Goal: Task Accomplishment & Management: Use online tool/utility

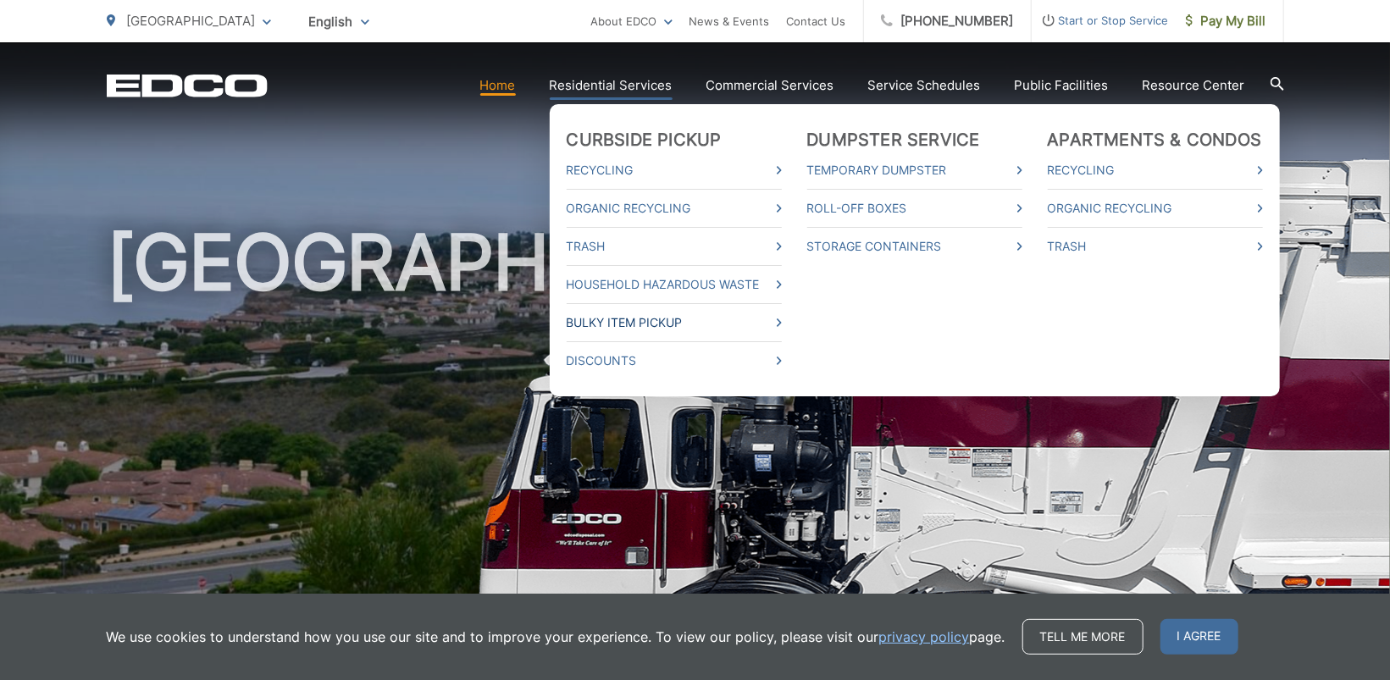
click at [630, 324] on link "Bulky Item Pickup" at bounding box center [674, 322] width 215 height 20
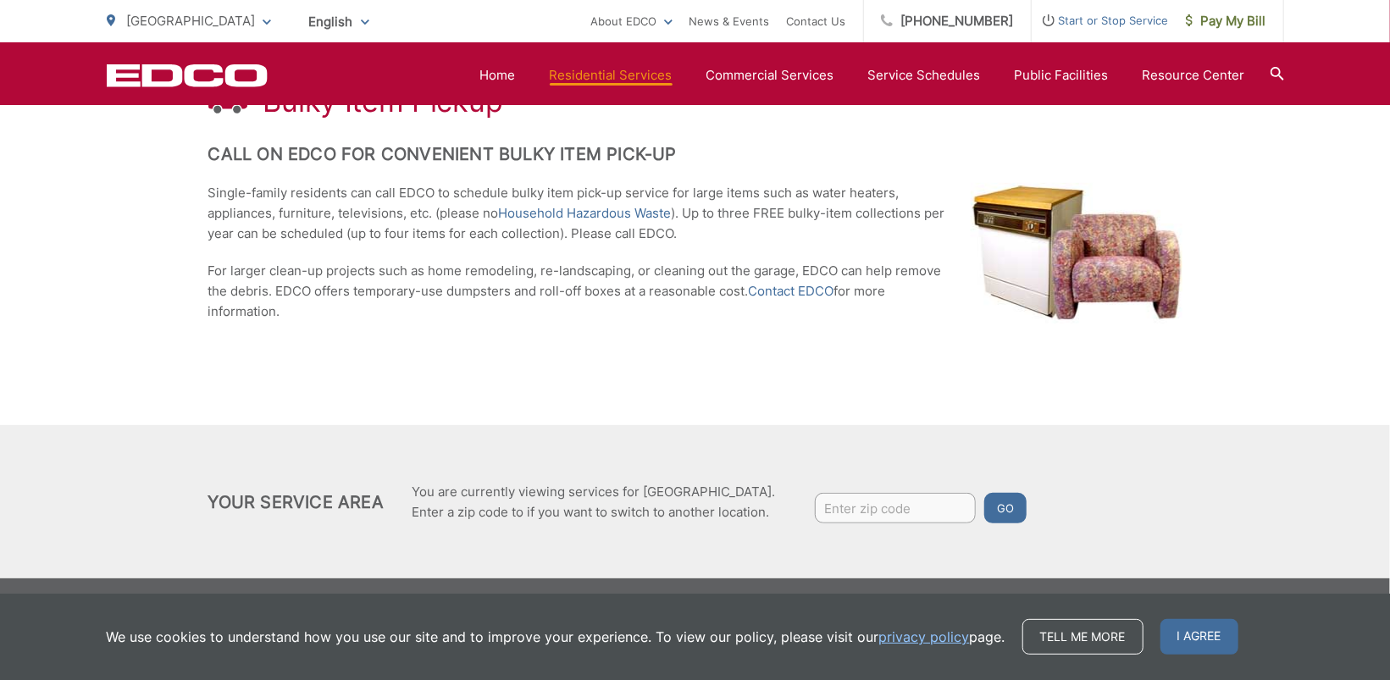
scroll to position [358, 0]
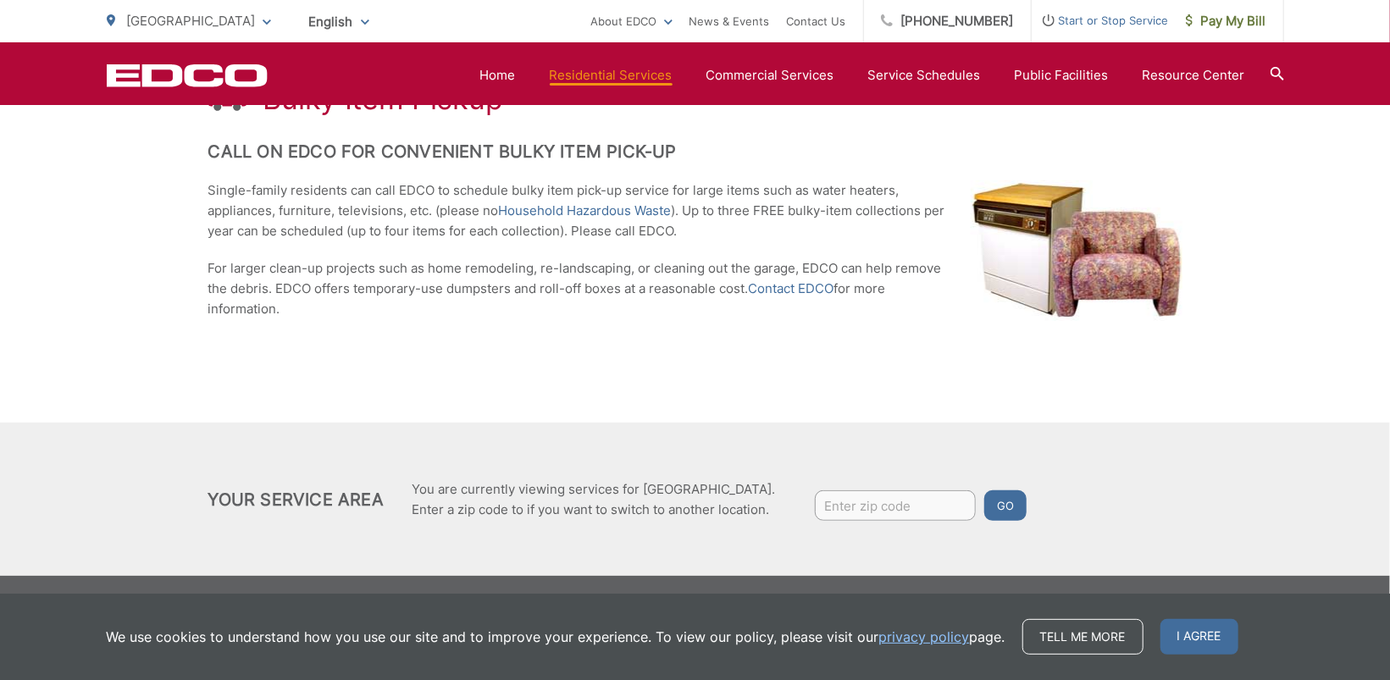
click at [630, 324] on div "Bulky Item Pickup Call on EDCO for Convenient Bulky Item Pick-up Single-family …" at bounding box center [695, 202] width 974 height 442
click at [913, 503] on input "Enter zip code" at bounding box center [895, 505] width 161 height 30
type input "90275"
click at [984, 490] on button "Go" at bounding box center [1005, 505] width 42 height 30
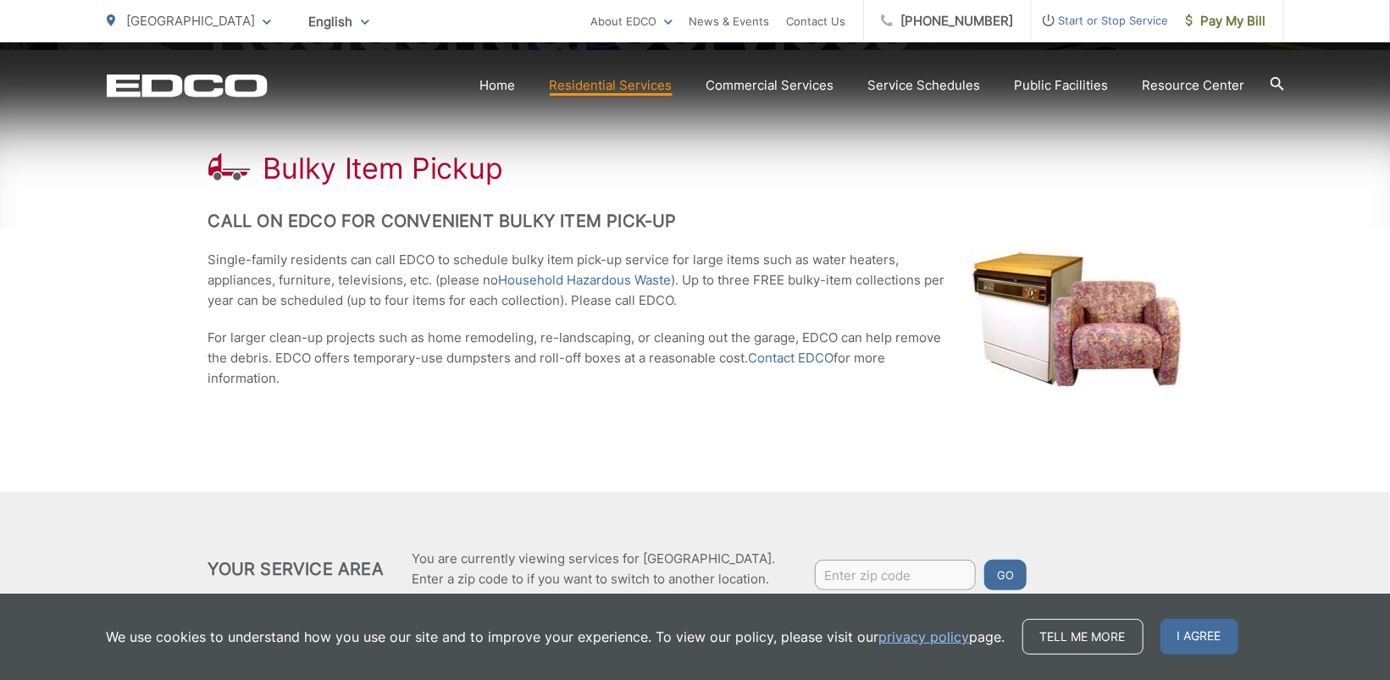
scroll to position [358, 0]
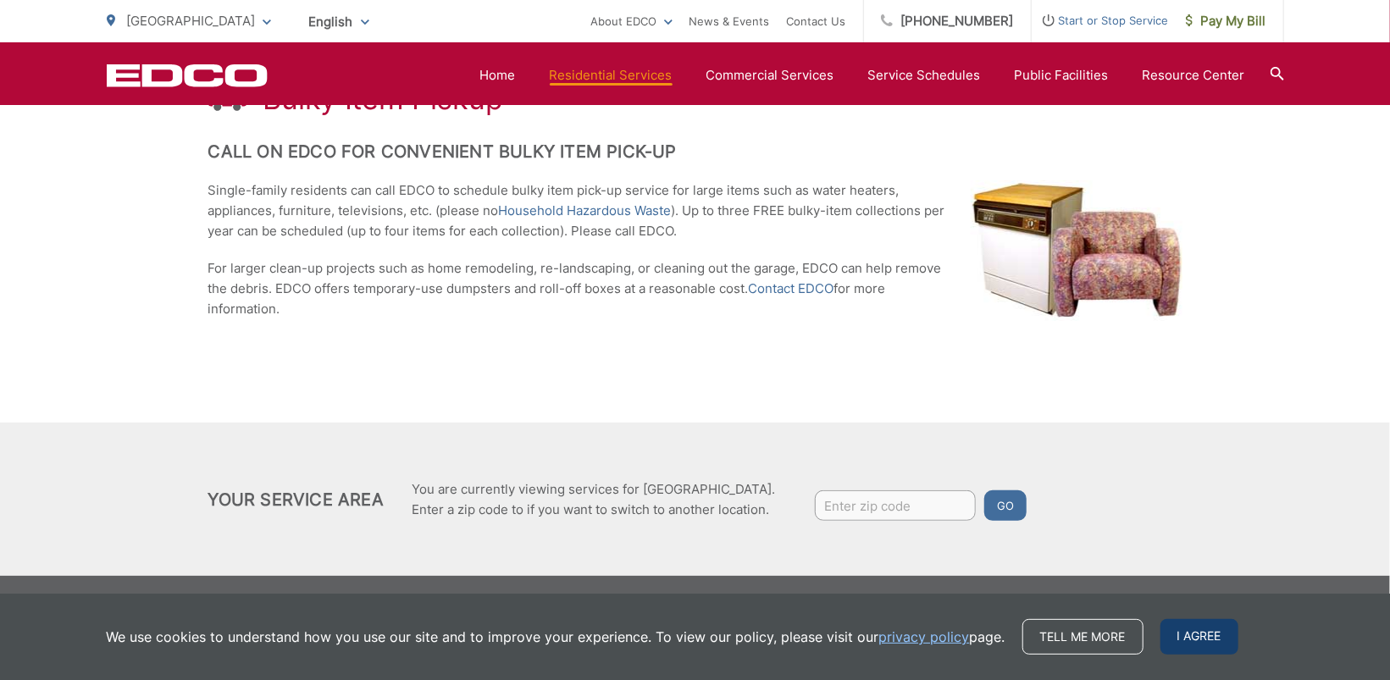
click at [1191, 650] on span "I agree" at bounding box center [1199, 637] width 78 height 36
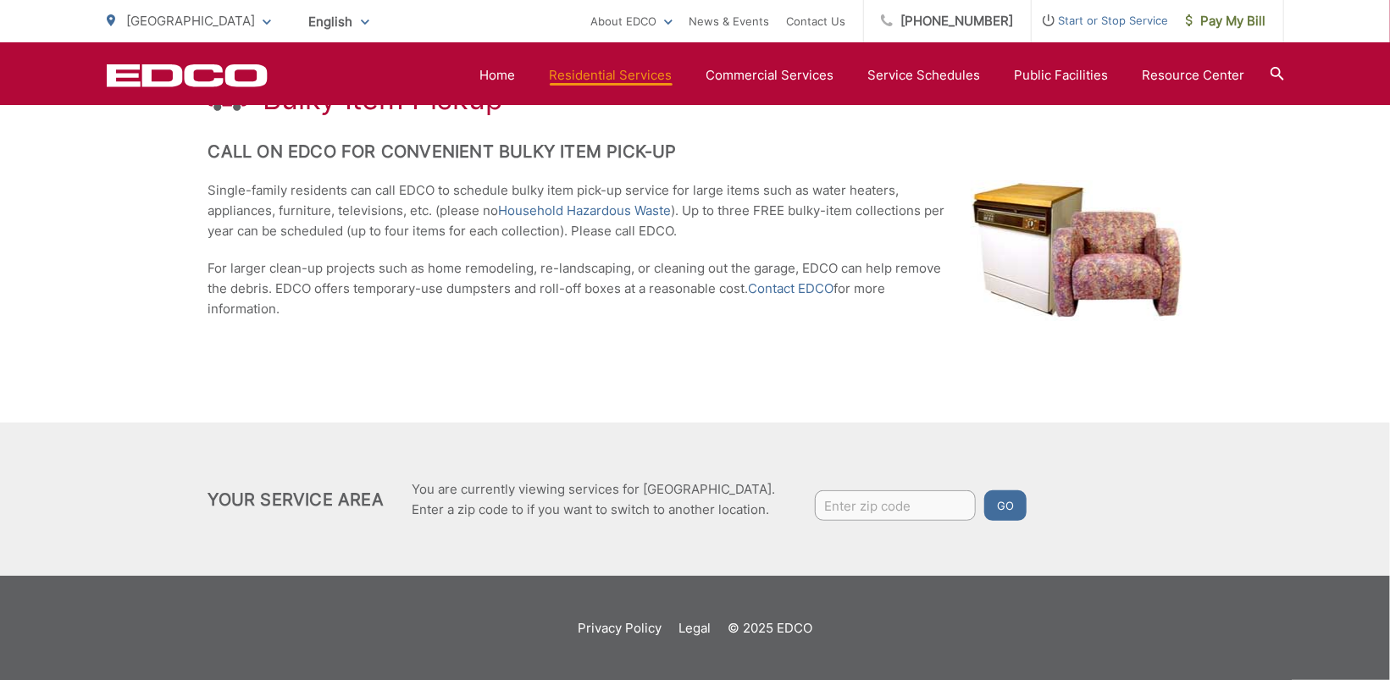
click at [930, 517] on input "Enter zip code" at bounding box center [895, 505] width 161 height 30
type input "90275"
click at [1014, 513] on button "Go" at bounding box center [1005, 505] width 42 height 30
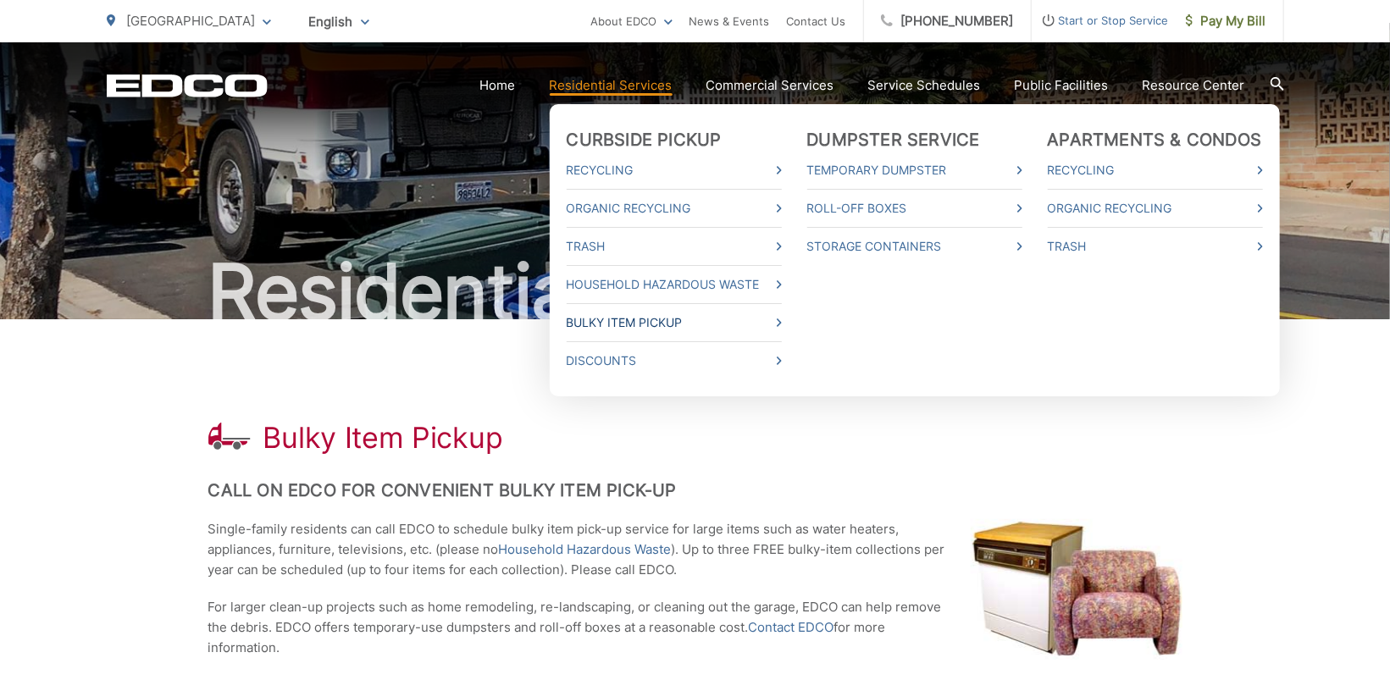
click at [755, 318] on link "Bulky Item Pickup" at bounding box center [674, 322] width 215 height 20
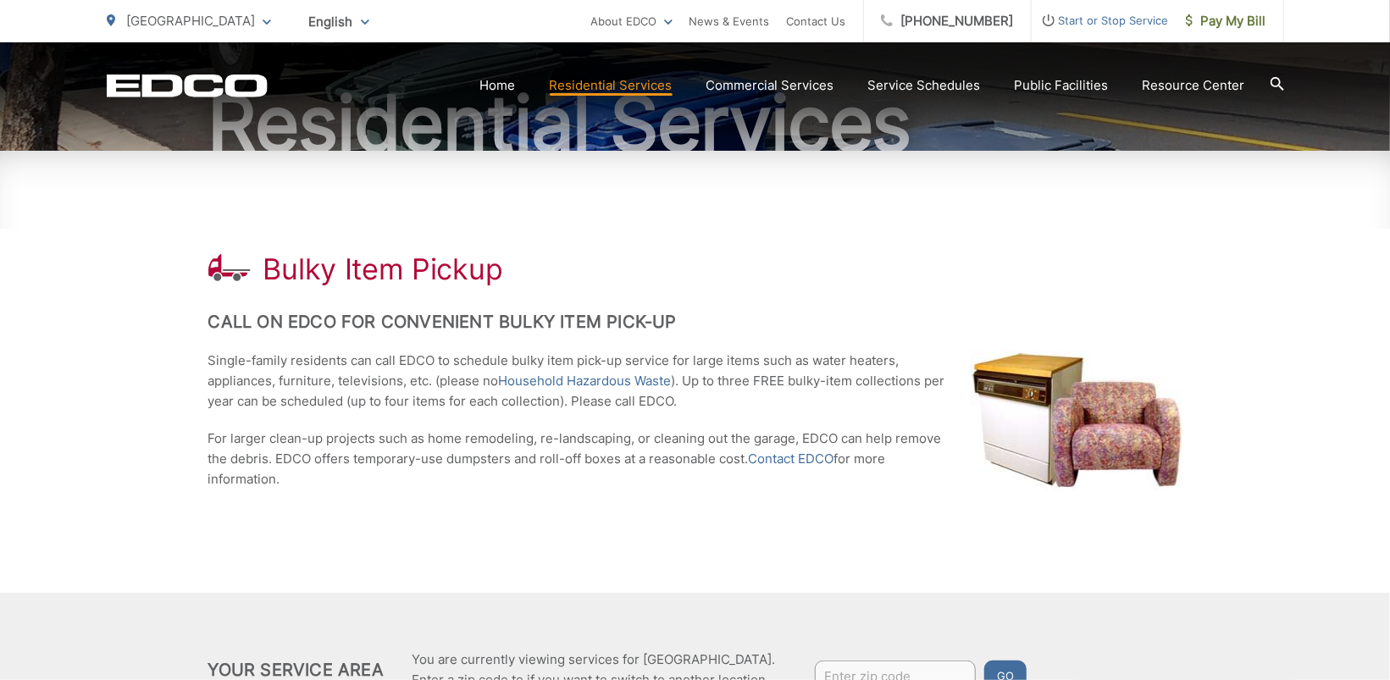
scroll to position [189, 0]
